Goal: Task Accomplishment & Management: Complete application form

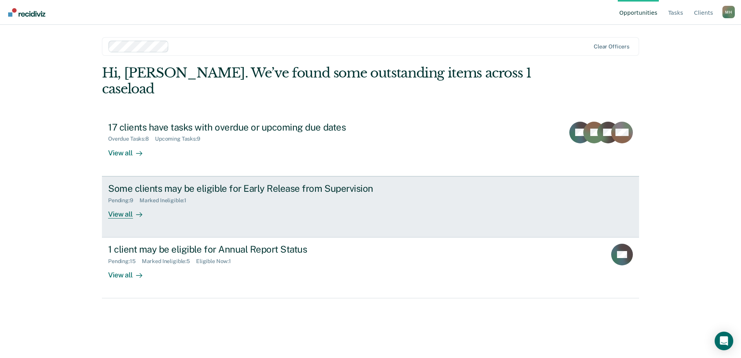
click at [198, 194] on div "Some clients may be eligible for Early Release from Supervision Pending : 9 Mar…" at bounding box center [253, 201] width 291 height 36
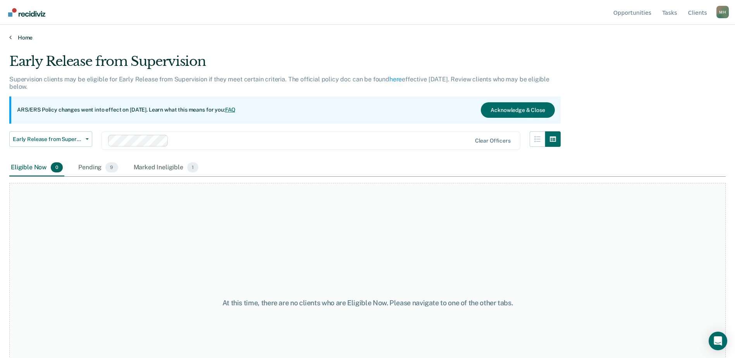
click at [13, 38] on link "Home" at bounding box center [367, 37] width 717 height 7
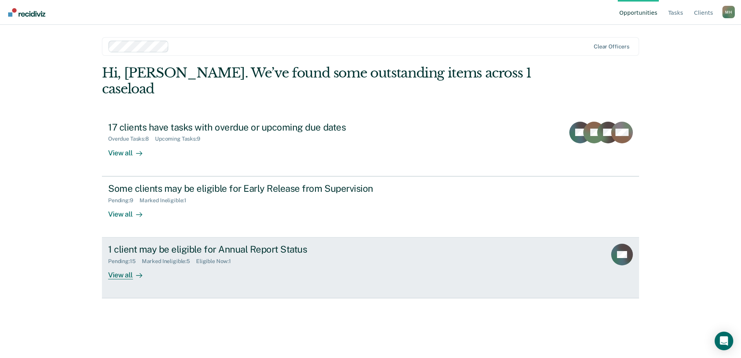
click at [193, 258] on div "Marked Ineligible : 5" at bounding box center [169, 261] width 54 height 7
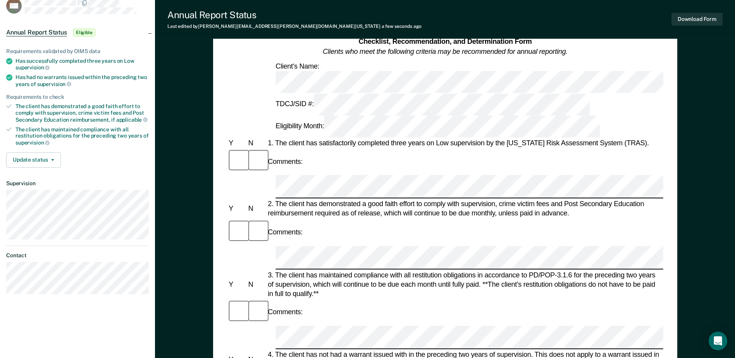
scroll to position [78, 0]
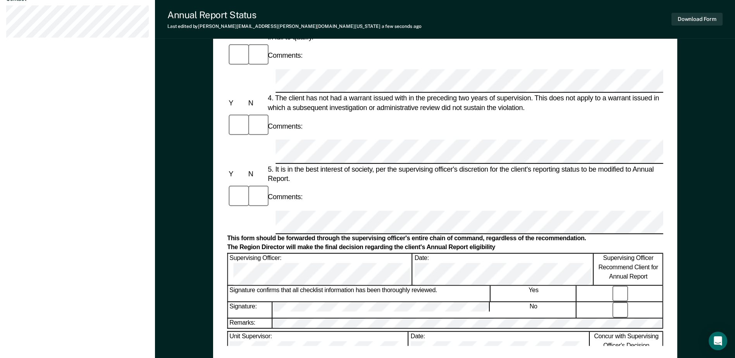
scroll to position [310, 0]
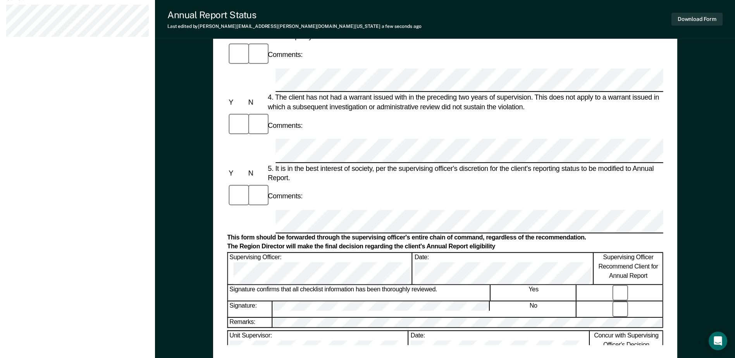
click at [360, 335] on div "Annual Reporting Checklist, Recommendation, and Determination Form Clients who …" at bounding box center [445, 56] width 436 height 577
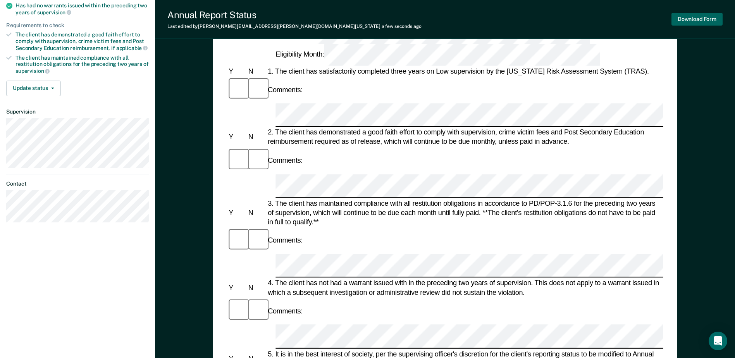
scroll to position [116, 0]
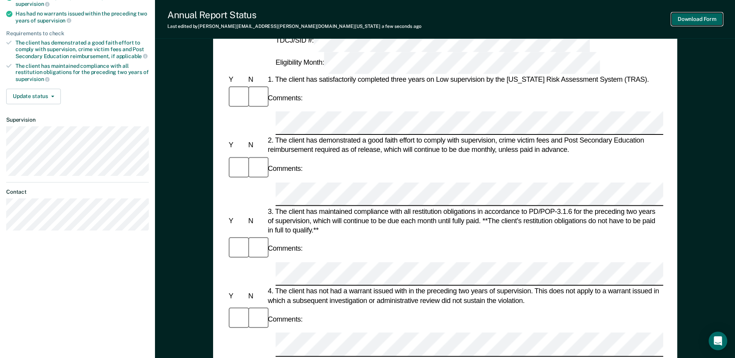
click at [691, 18] on button "Download Form" at bounding box center [697, 19] width 51 height 13
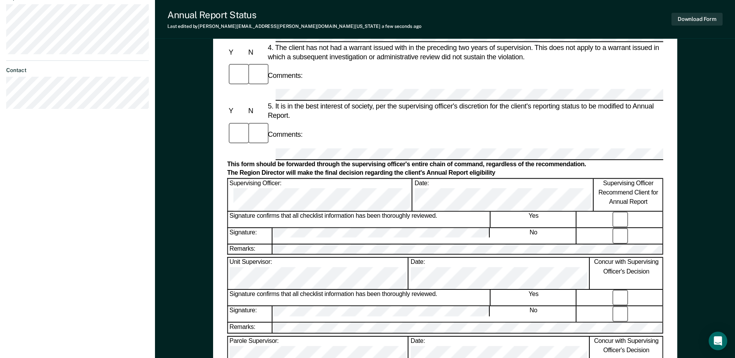
scroll to position [372, 0]
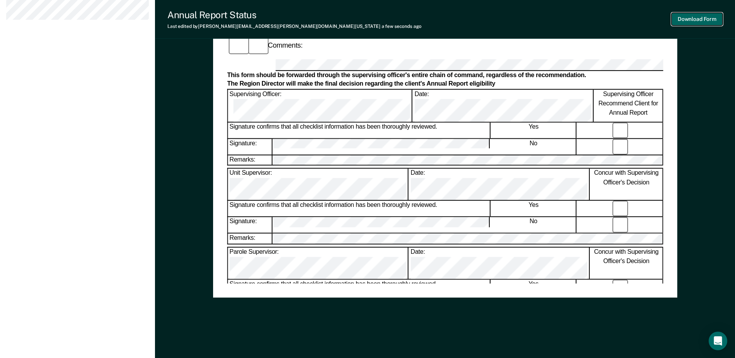
click at [694, 17] on button "Download Form" at bounding box center [697, 19] width 51 height 13
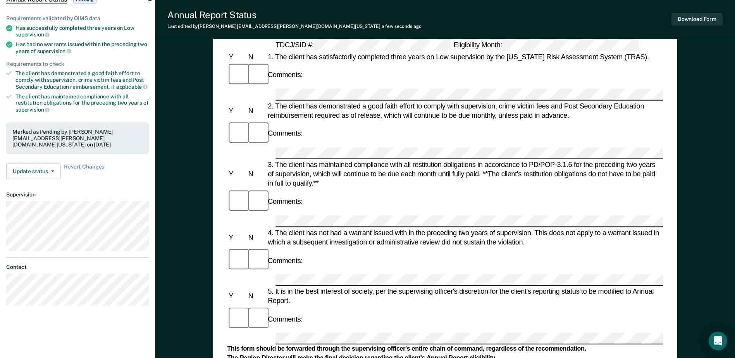
scroll to position [0, 0]
